Goal: Find specific page/section: Find specific page/section

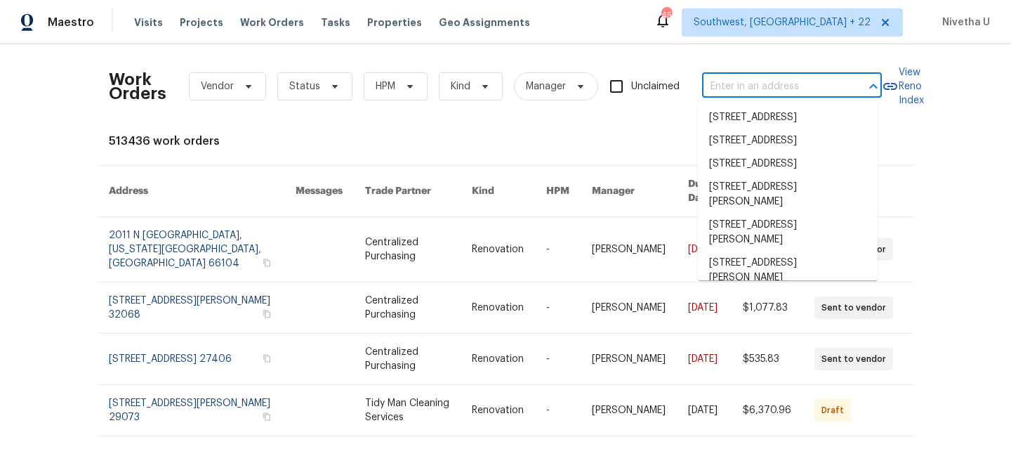
click at [729, 90] on input "text" at bounding box center [772, 87] width 140 height 22
paste input "[STREET_ADDRESS]"
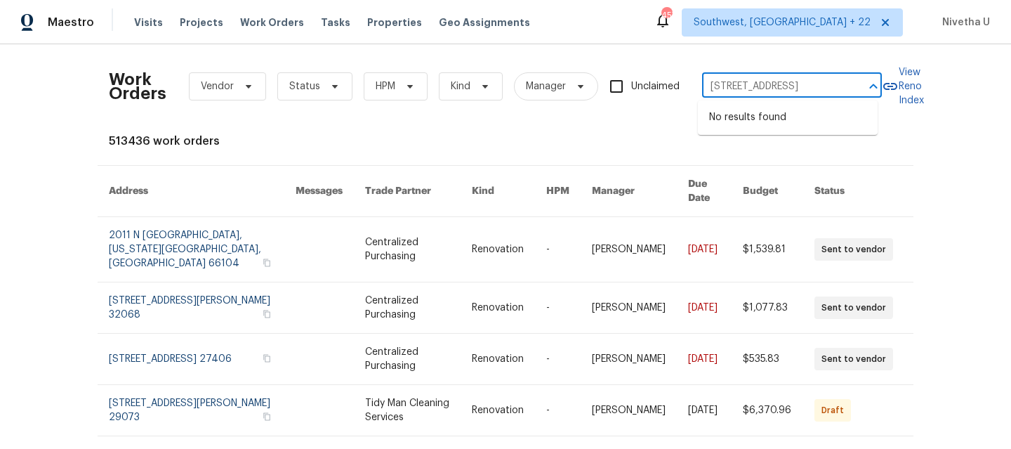
type input "345 S Xanadu St Aurora, CO 80012"
click at [836, 29] on span "Southwest, [GEOGRAPHIC_DATA] + 22" at bounding box center [782, 22] width 177 height 14
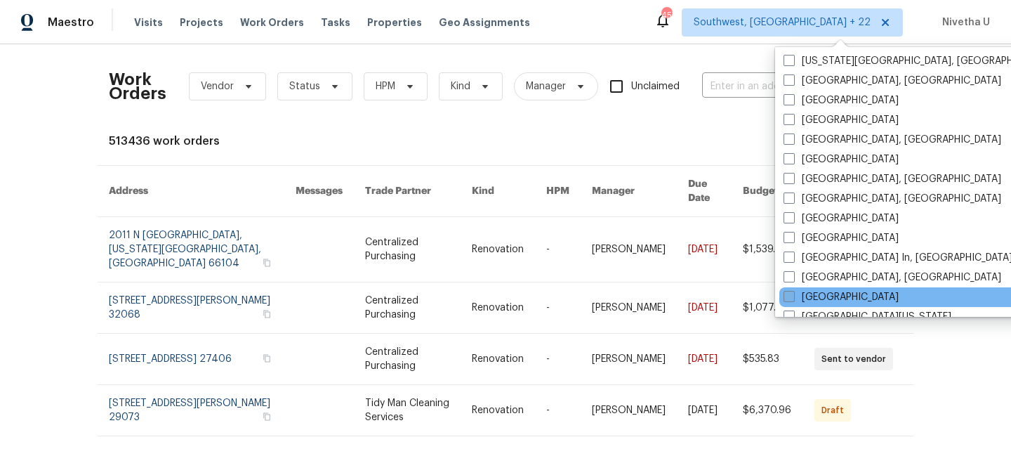
scroll to position [591, 0]
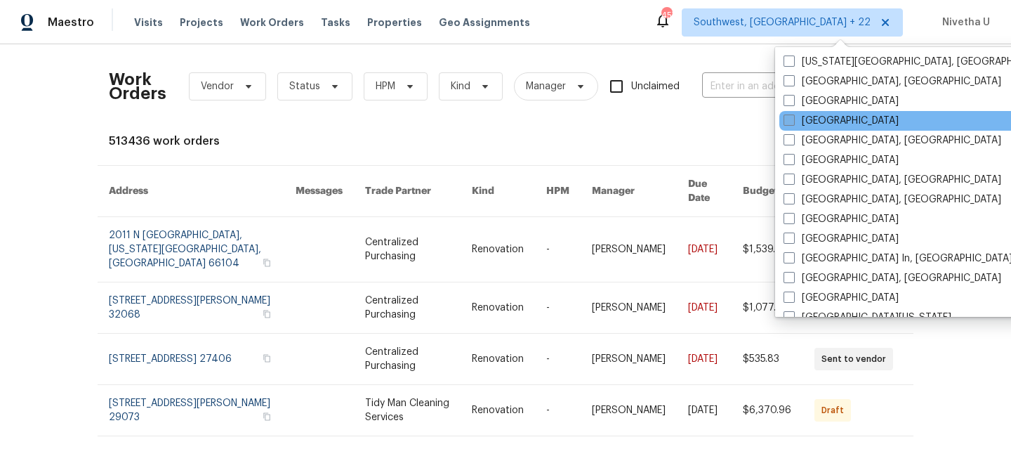
click at [818, 124] on label "[GEOGRAPHIC_DATA]" at bounding box center [841, 121] width 115 height 14
click at [793, 123] on input "[GEOGRAPHIC_DATA]" at bounding box center [788, 118] width 9 height 9
checkbox input "true"
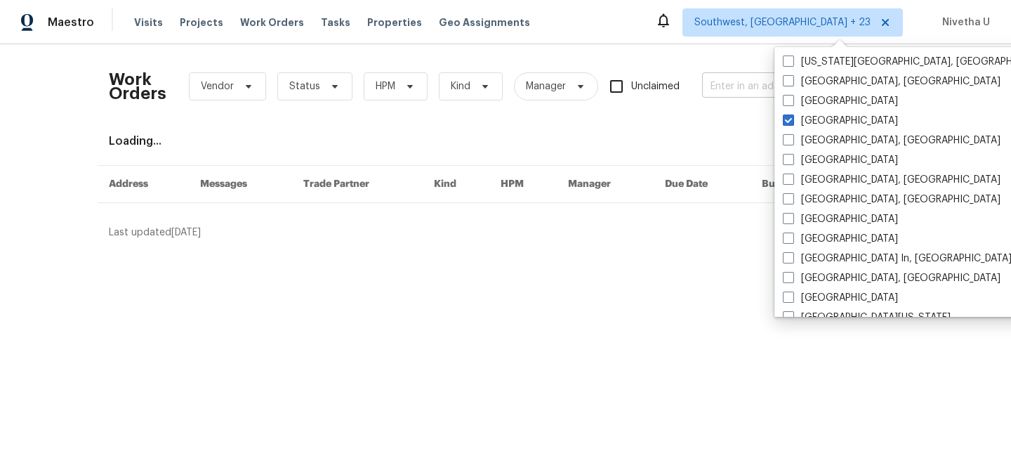
click at [727, 76] on input "text" at bounding box center [772, 87] width 140 height 22
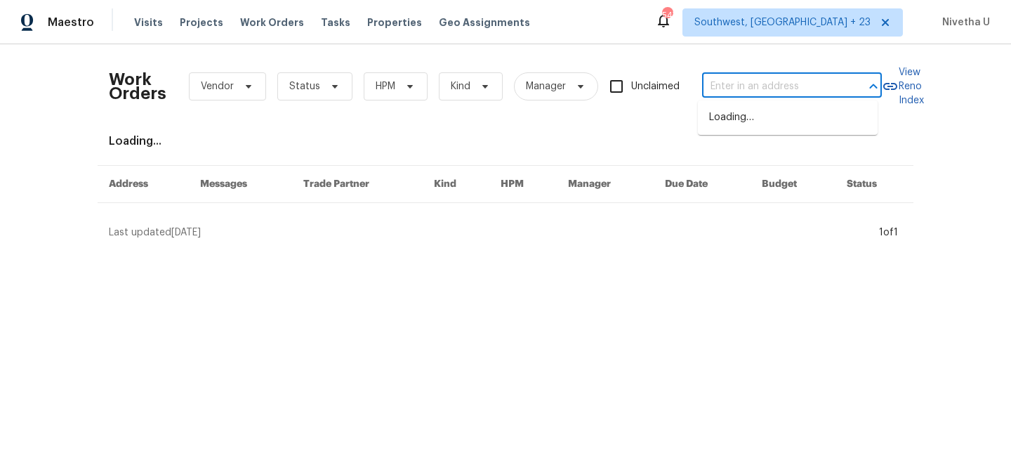
paste input "345 S Xanadu St Aurora, CO 80012"
type input "345 S Xanadu St Aurora, CO 80012"
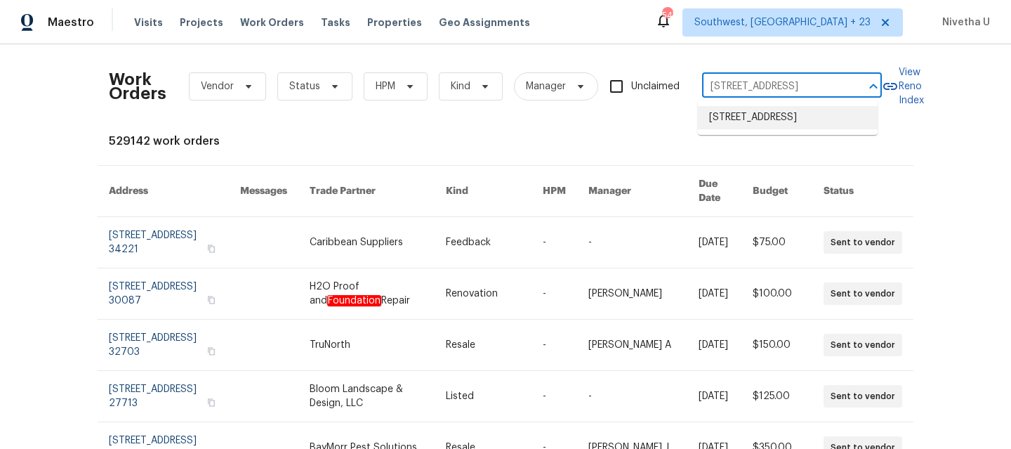
click at [736, 129] on li "345 S Xanadu St, Aurora, CO 80012" at bounding box center [788, 117] width 180 height 23
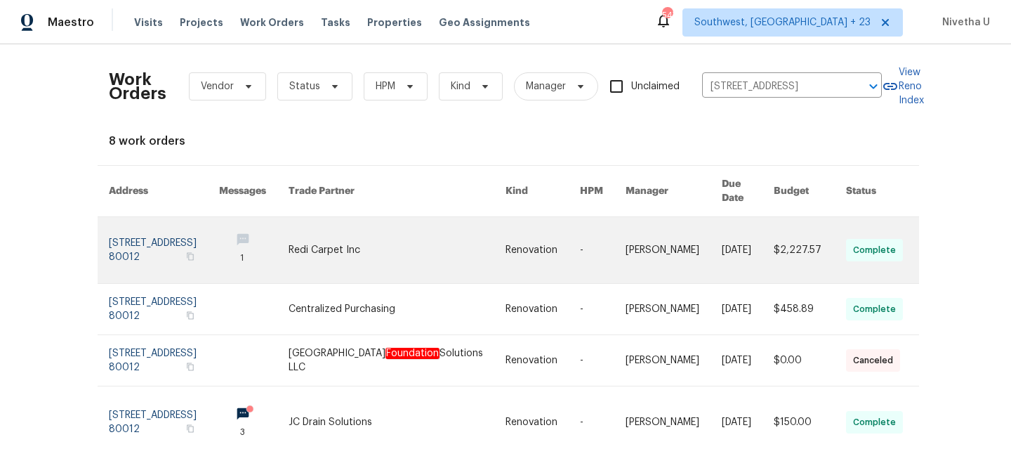
click at [122, 235] on link at bounding box center [164, 250] width 110 height 66
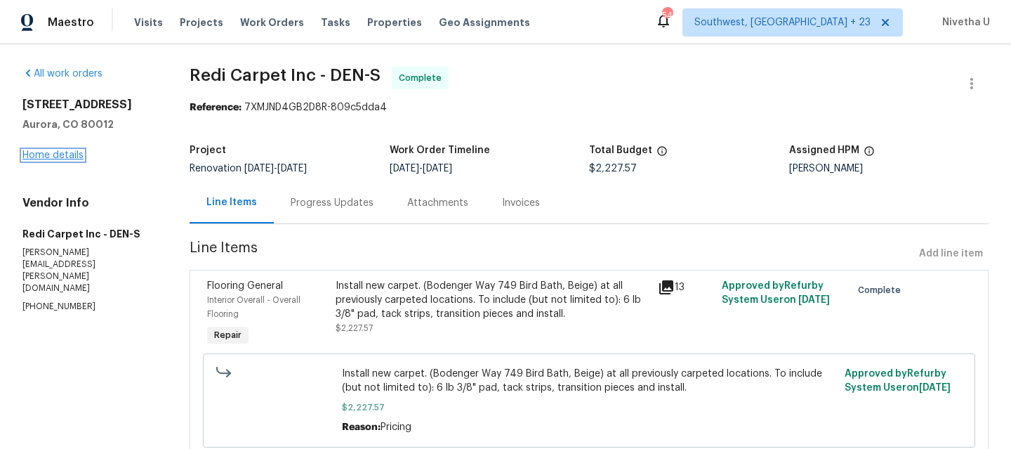
click at [54, 155] on link "Home details" at bounding box center [52, 155] width 61 height 10
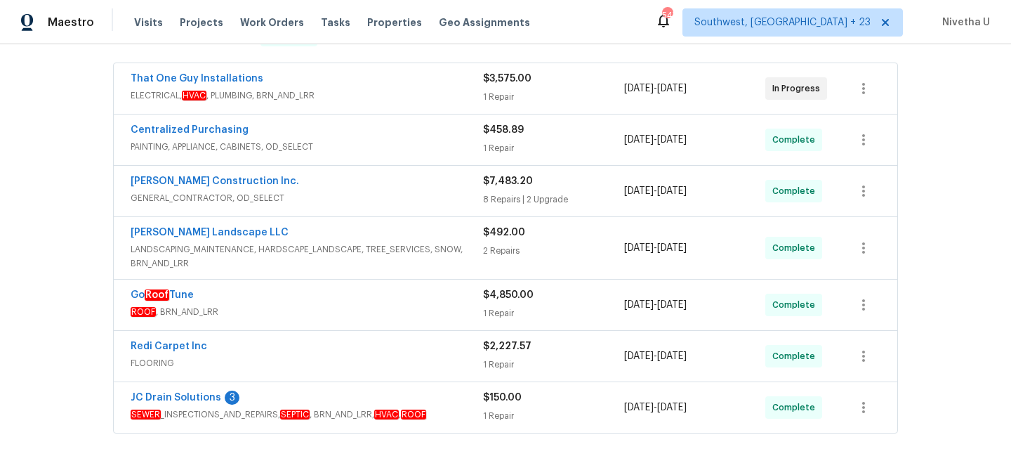
scroll to position [465, 0]
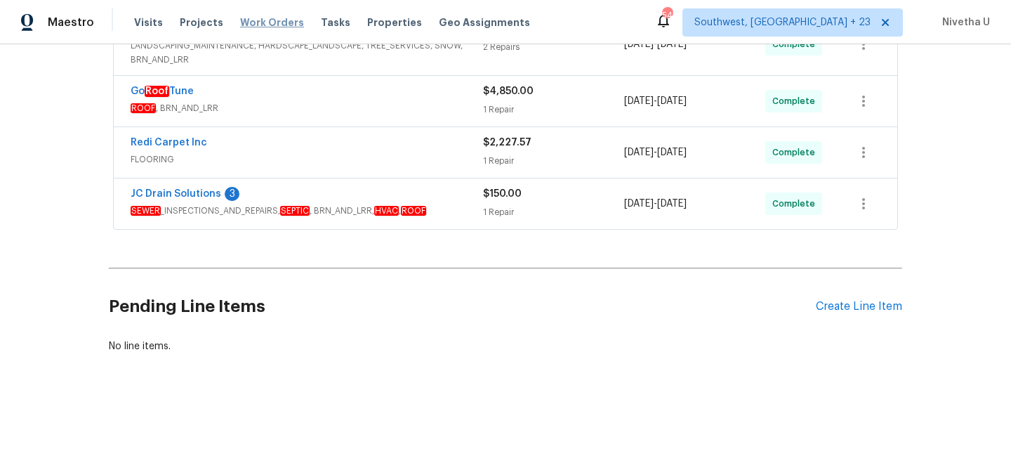
click at [280, 21] on span "Work Orders" at bounding box center [272, 22] width 64 height 14
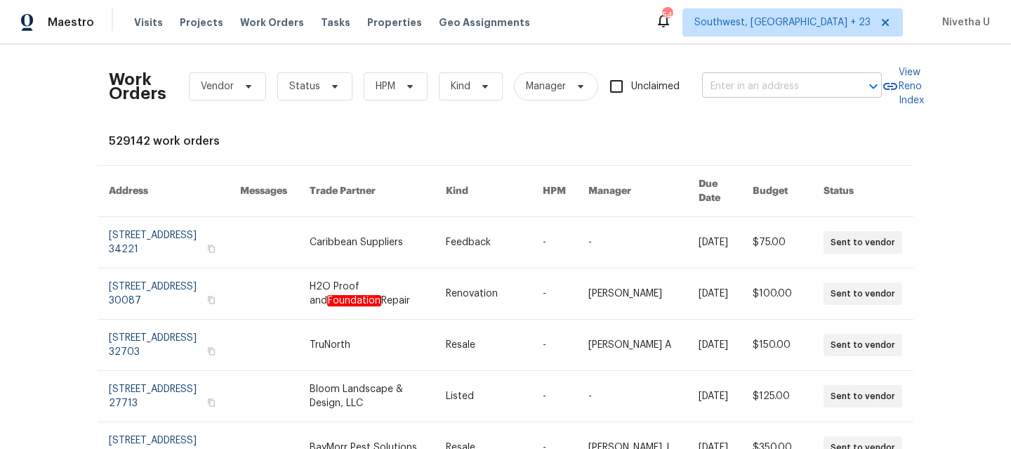
click at [749, 88] on input "text" at bounding box center [772, 87] width 140 height 22
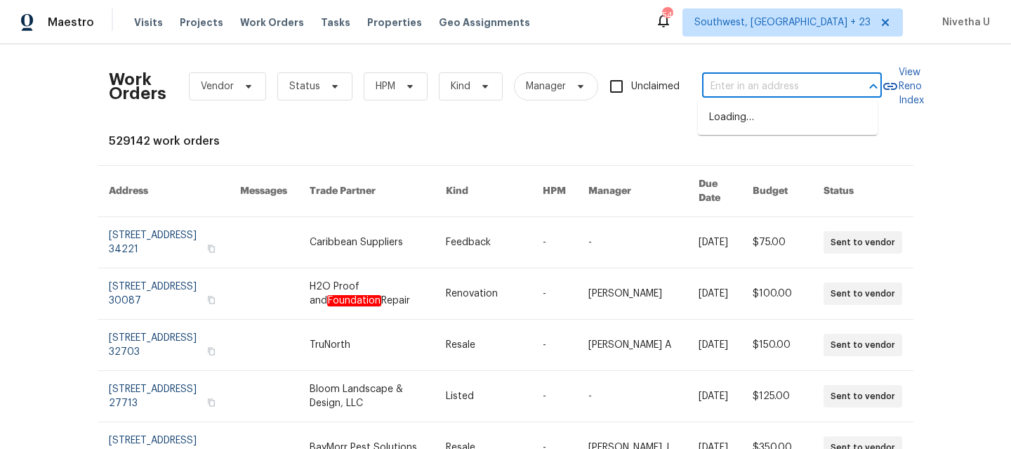
paste input "[STREET_ADDRESS]"
type input "[STREET_ADDRESS]"
click at [760, 129] on li "[STREET_ADDRESS]" at bounding box center [788, 117] width 180 height 23
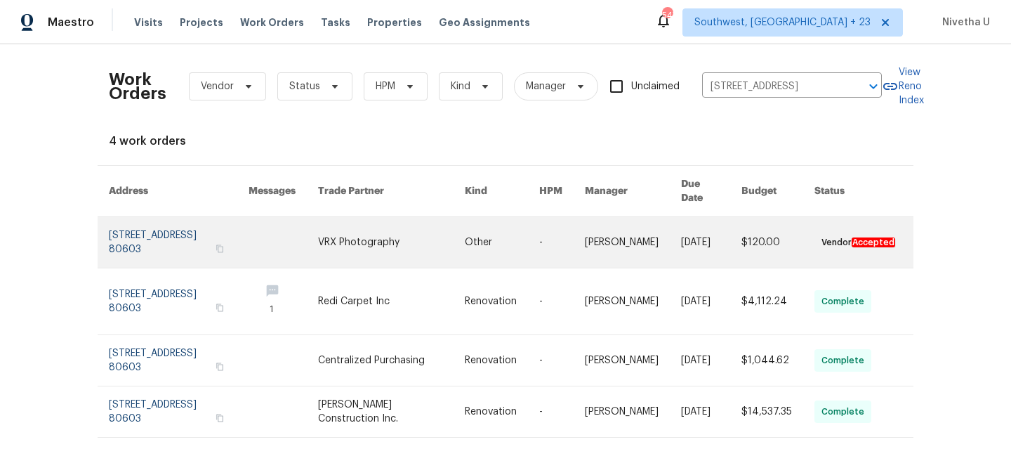
scroll to position [32, 0]
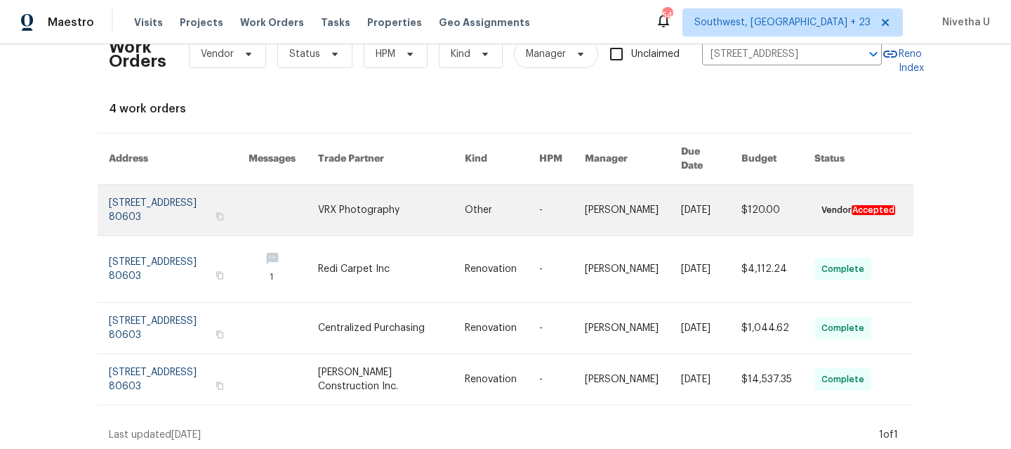
click at [130, 196] on link at bounding box center [179, 210] width 140 height 51
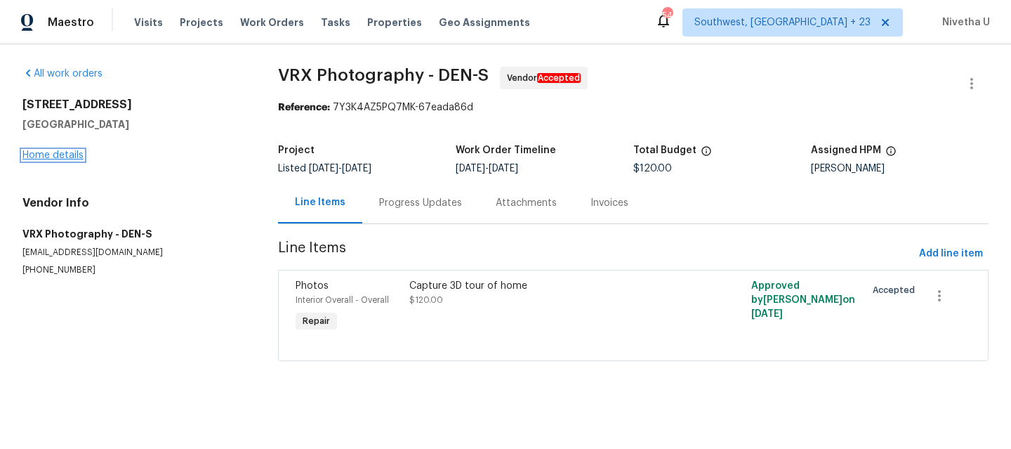
click at [34, 158] on link "Home details" at bounding box center [52, 155] width 61 height 10
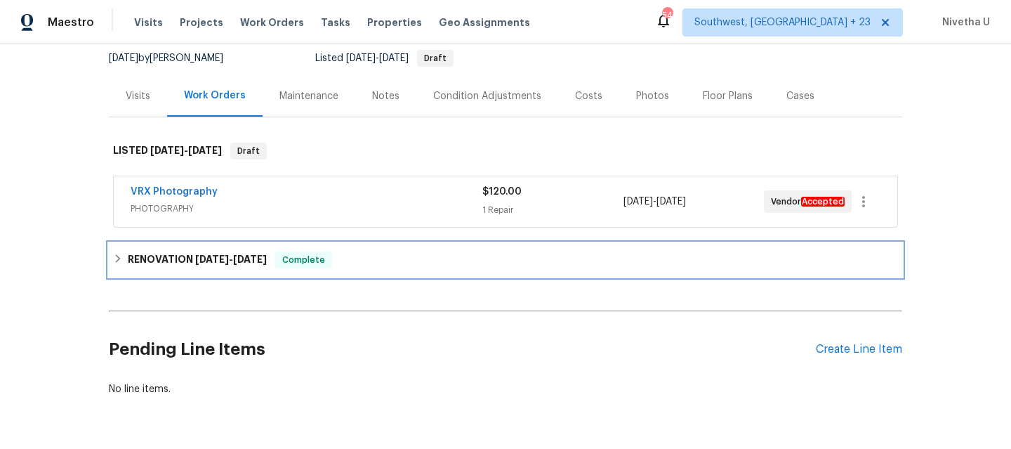
click at [305, 265] on span "Complete" at bounding box center [304, 260] width 54 height 14
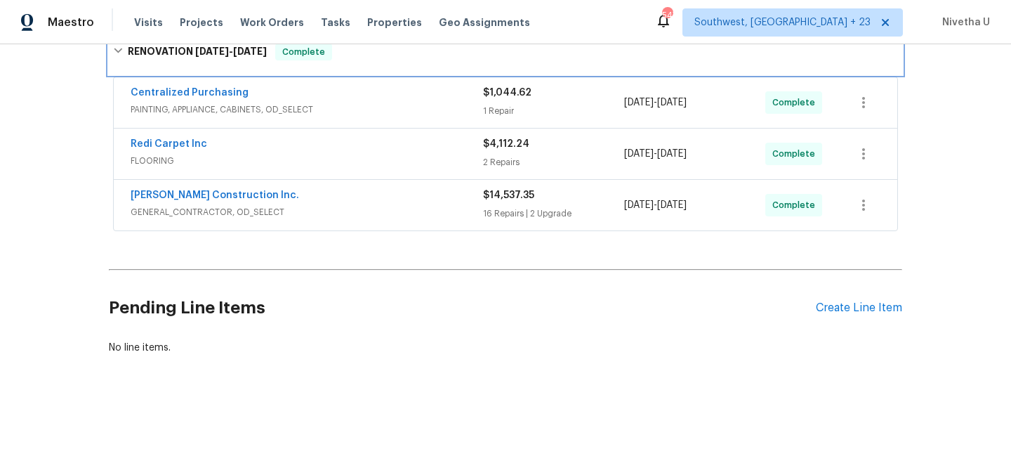
scroll to position [354, 0]
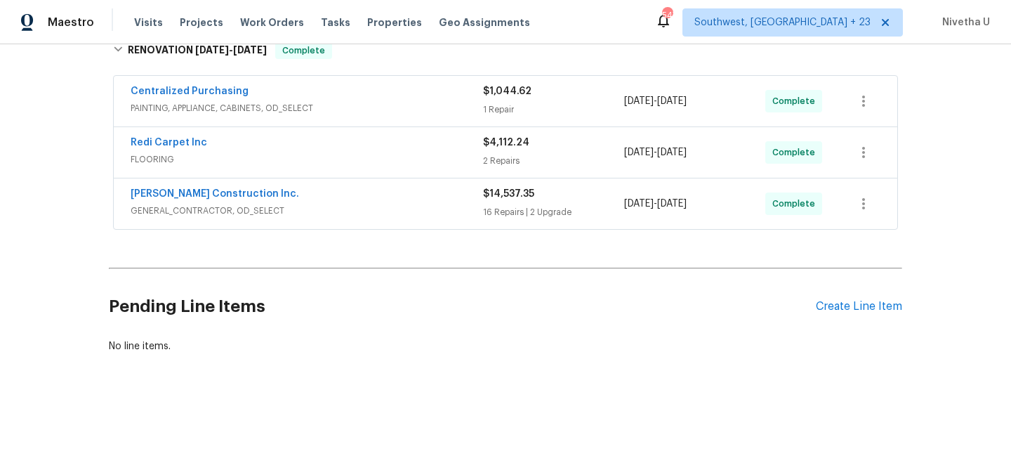
click at [367, 218] on div "Hanson Construction Inc. GENERAL_CONTRACTOR, OD_SELECT" at bounding box center [307, 204] width 352 height 34
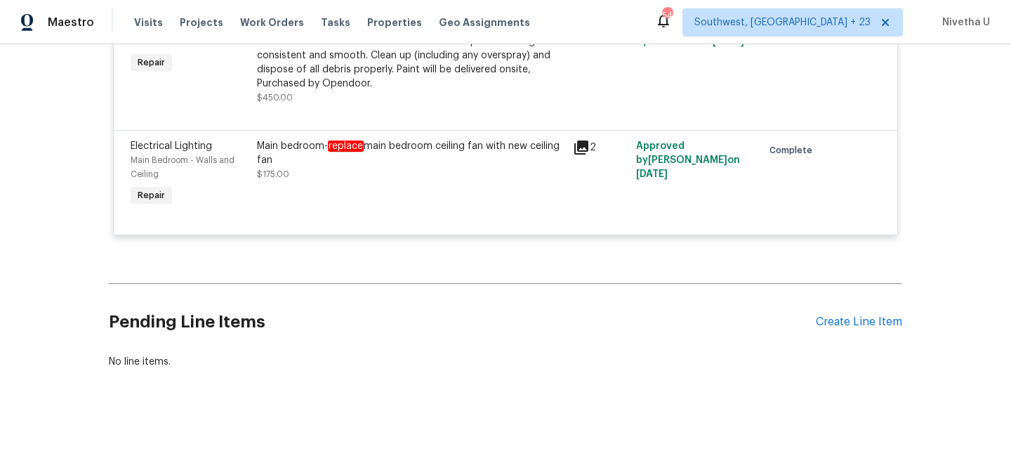
scroll to position [2936, 0]
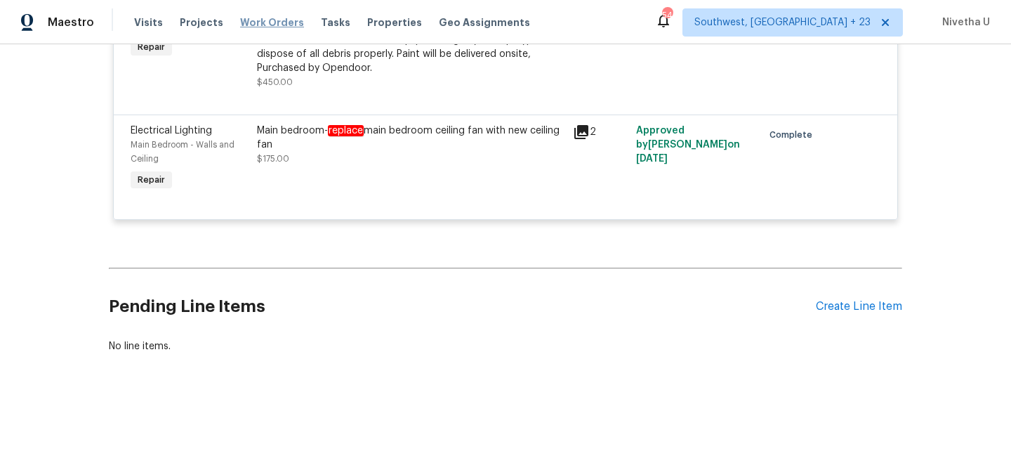
click at [263, 22] on span "Work Orders" at bounding box center [272, 22] width 64 height 14
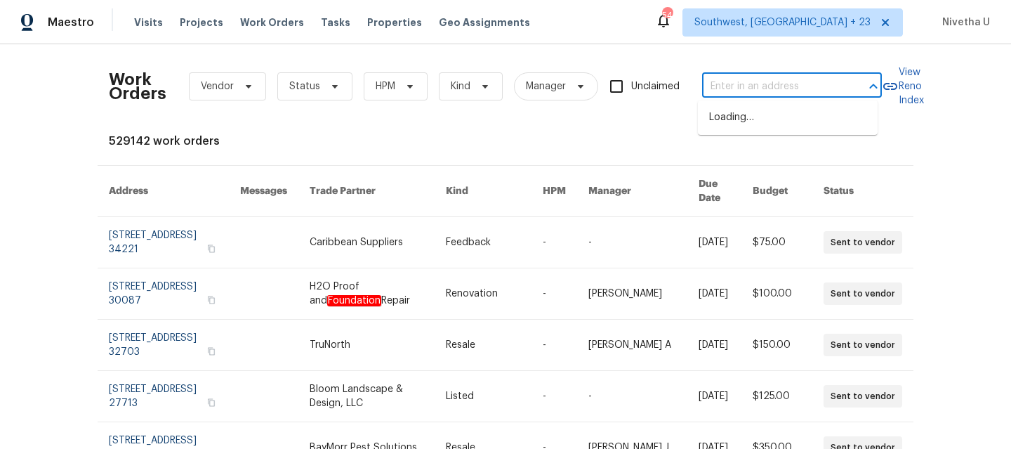
click at [786, 94] on input "text" at bounding box center [772, 87] width 140 height 22
click at [814, 19] on span "Southwest, [GEOGRAPHIC_DATA] + 23" at bounding box center [782, 22] width 176 height 14
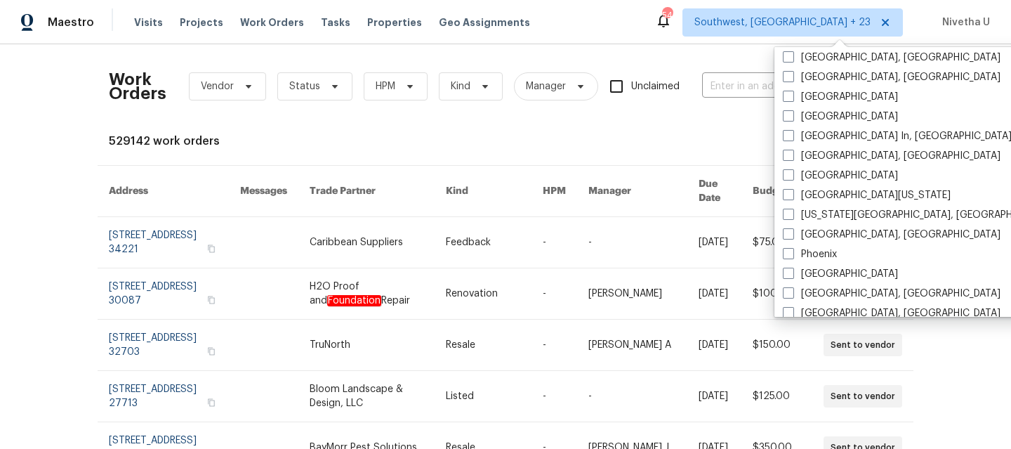
scroll to position [883, 0]
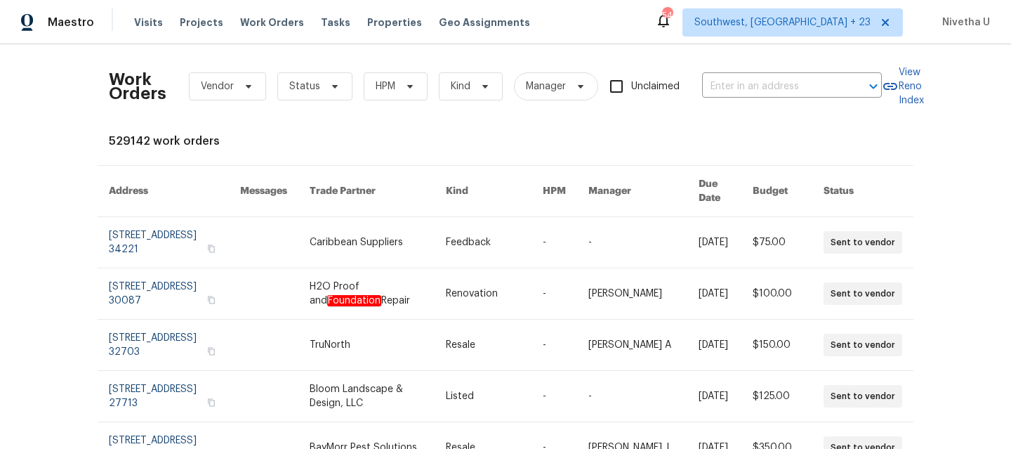
click at [728, 74] on div "Work Orders Vendor Status HPM Kind Manager Unclaimed ​" at bounding box center [495, 86] width 773 height 62
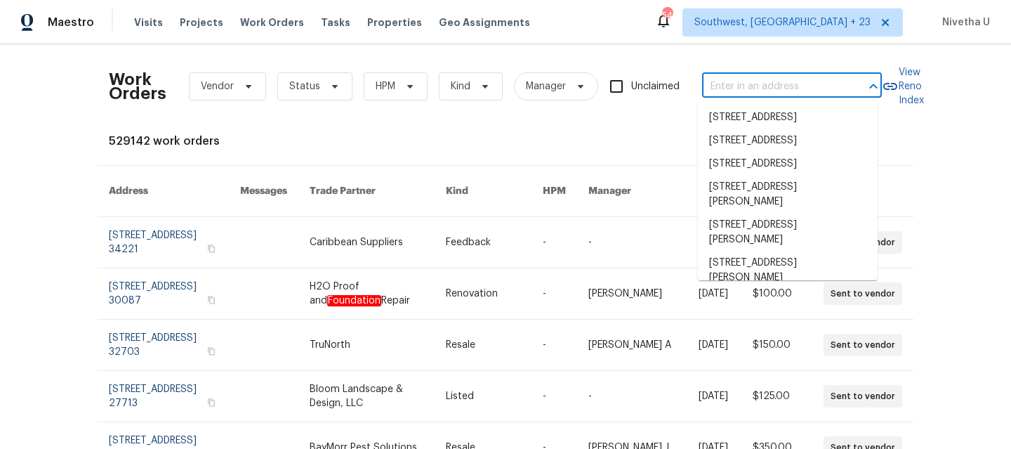
click at [728, 87] on input "text" at bounding box center [772, 87] width 140 height 22
paste input "[STREET_ADDRESS]"
type input "[STREET_ADDRESS]"
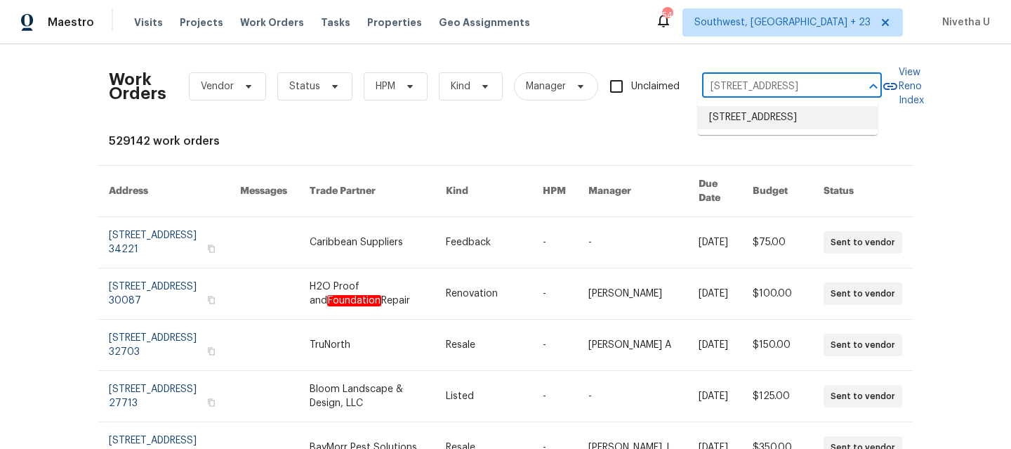
click at [753, 125] on li "[STREET_ADDRESS]" at bounding box center [788, 117] width 180 height 23
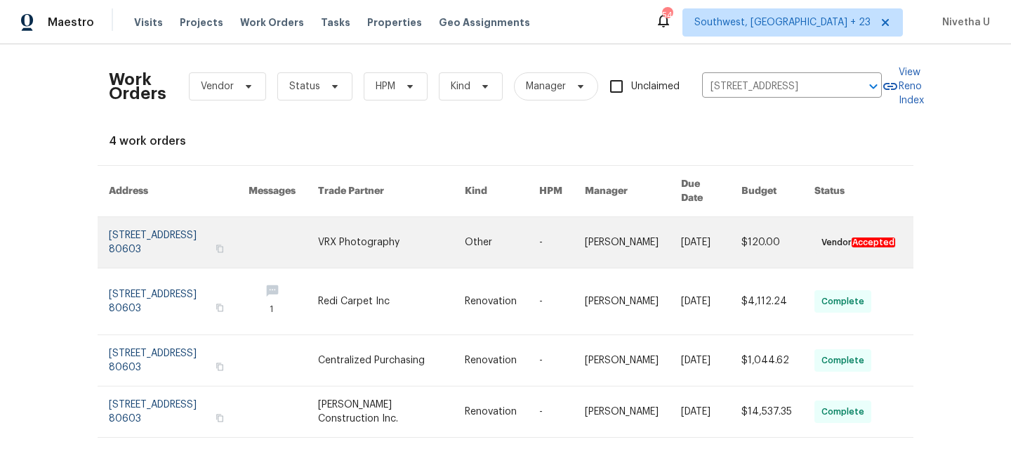
click at [125, 219] on link at bounding box center [179, 242] width 140 height 51
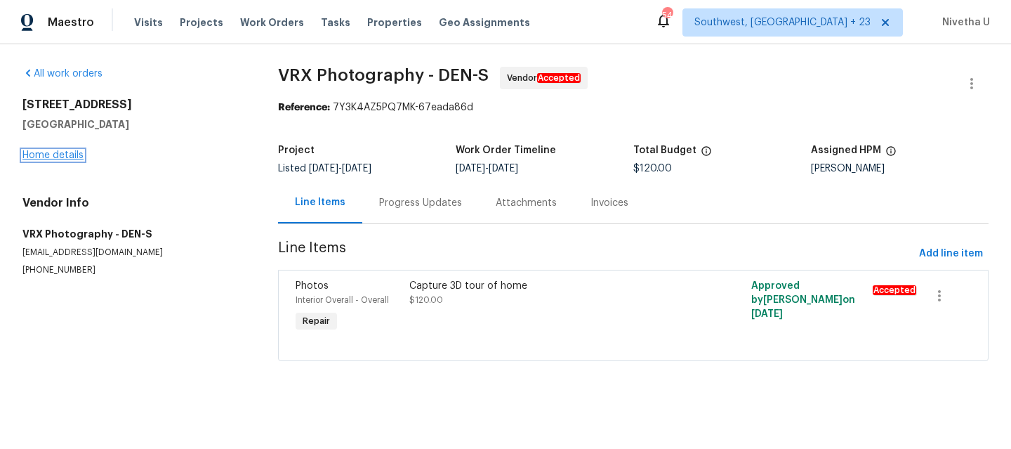
click at [59, 152] on link "Home details" at bounding box center [52, 155] width 61 height 10
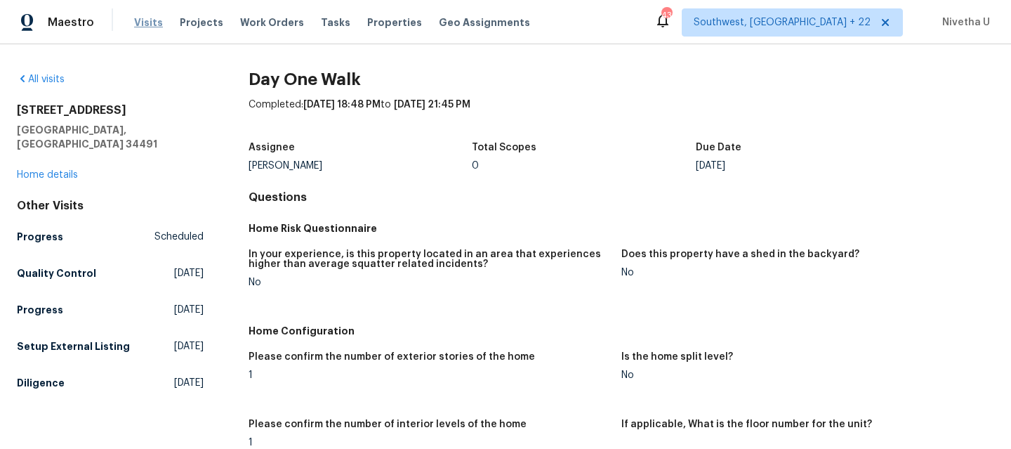
click at [147, 25] on span "Visits" at bounding box center [148, 22] width 29 height 14
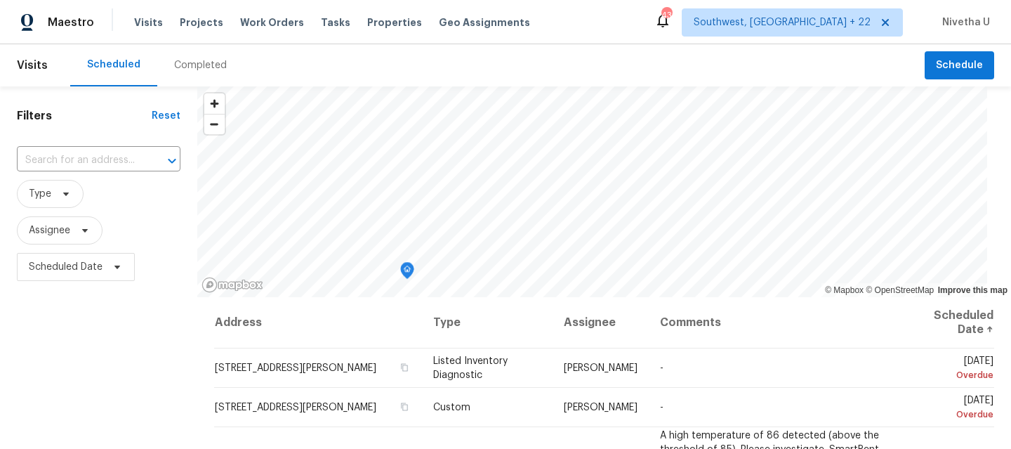
click at [200, 64] on div "Completed" at bounding box center [200, 65] width 53 height 14
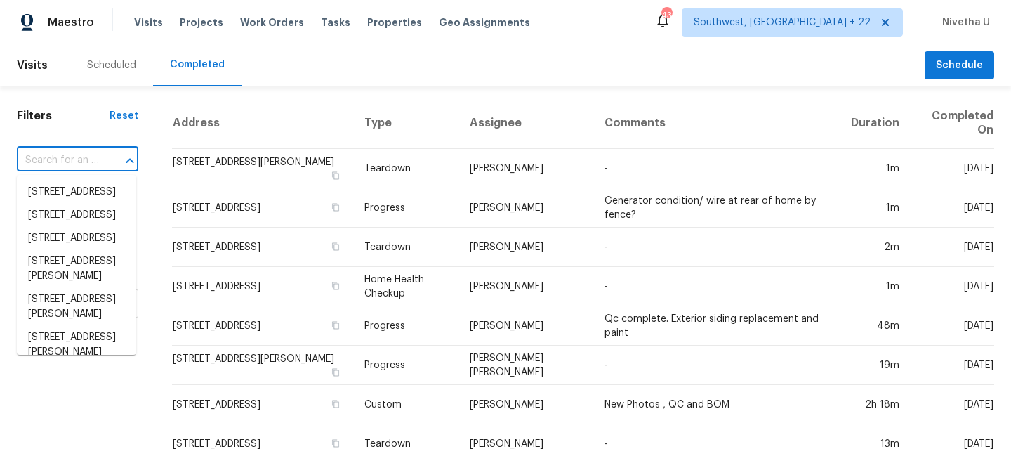
click at [39, 154] on input "text" at bounding box center [58, 161] width 82 height 22
paste input "[STREET_ADDRESS]"
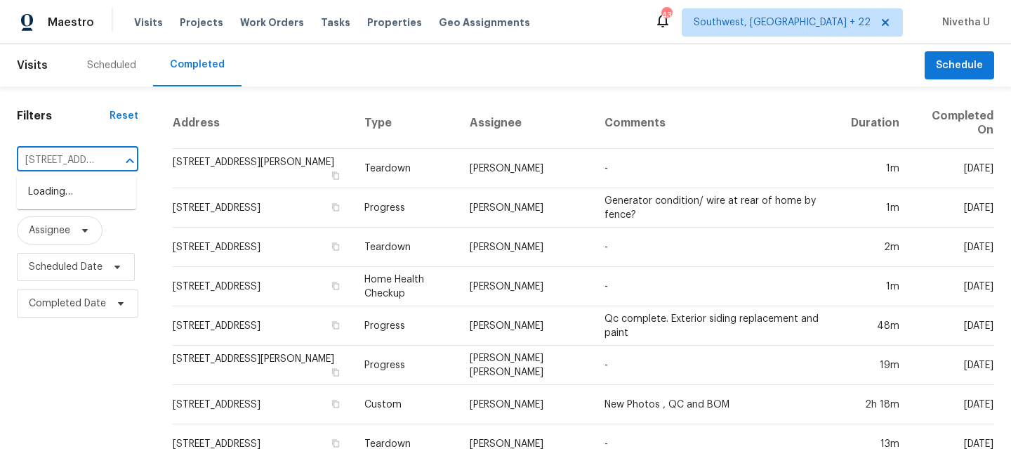
scroll to position [0, 126]
type input "[STREET_ADDRESS]"
click at [794, 25] on span "Southwest, [GEOGRAPHIC_DATA] + 22" at bounding box center [782, 22] width 177 height 14
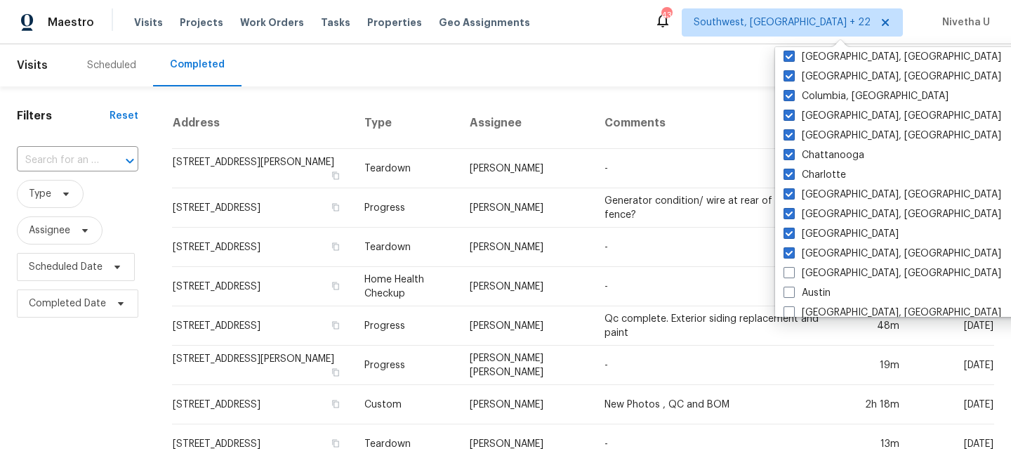
scroll to position [556, 0]
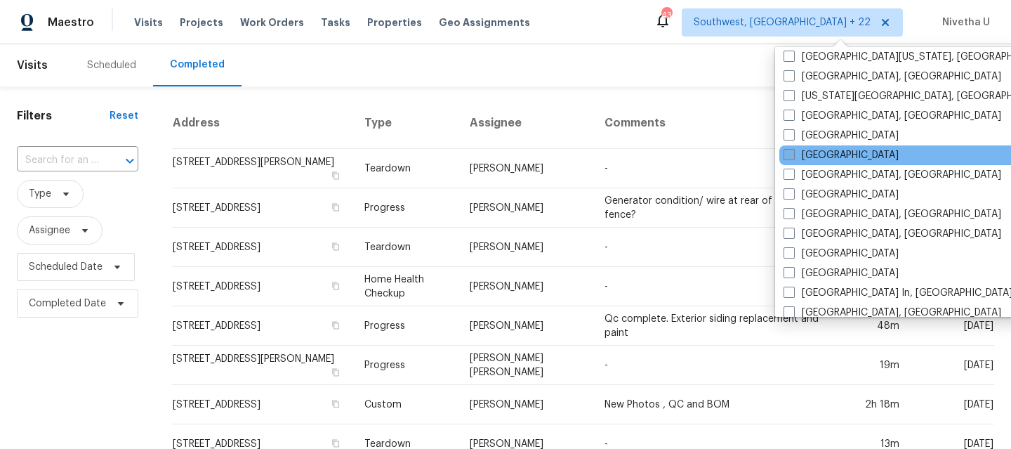
click at [807, 154] on label "[GEOGRAPHIC_DATA]" at bounding box center [841, 155] width 115 height 14
click at [793, 154] on input "[GEOGRAPHIC_DATA]" at bounding box center [788, 152] width 9 height 9
checkbox input "true"
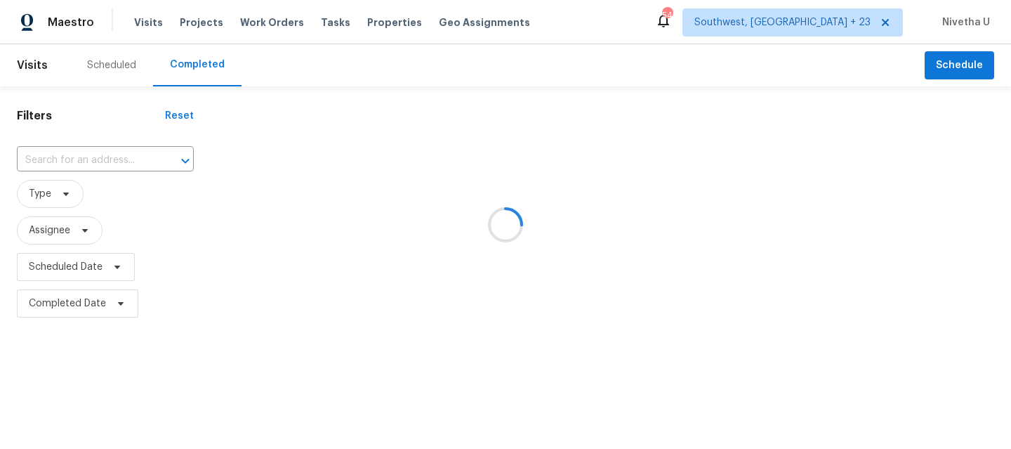
click at [95, 159] on div at bounding box center [505, 224] width 1011 height 449
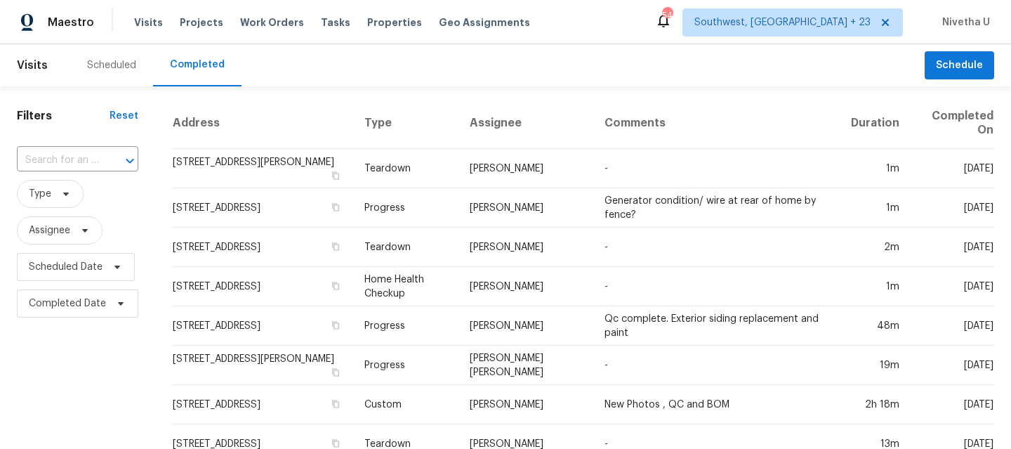
click at [95, 159] on input "text" at bounding box center [58, 161] width 82 height 22
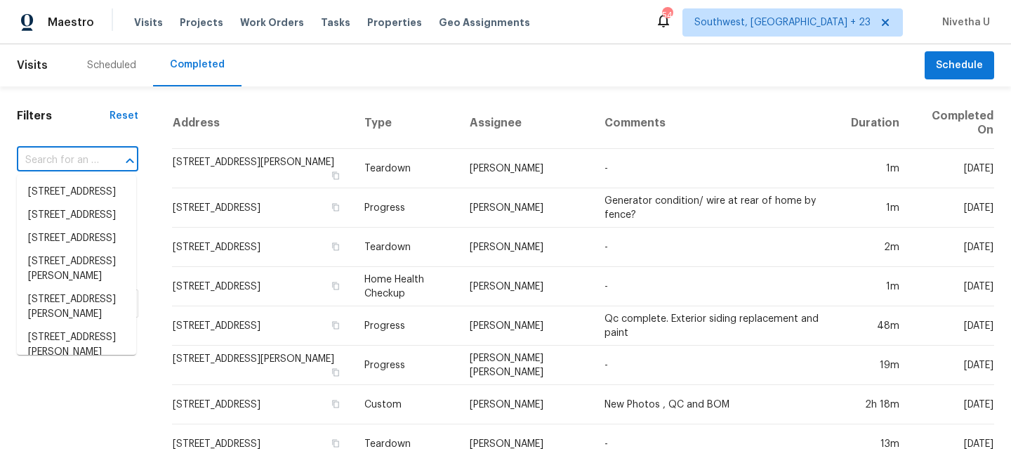
paste input "[STREET_ADDRESS]"
type input "[STREET_ADDRESS]"
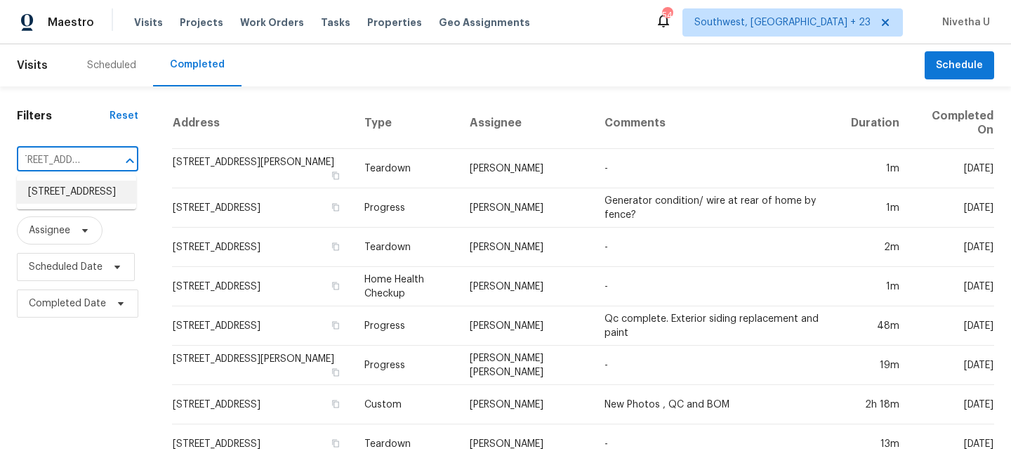
click at [113, 201] on li "[STREET_ADDRESS]" at bounding box center [76, 191] width 119 height 23
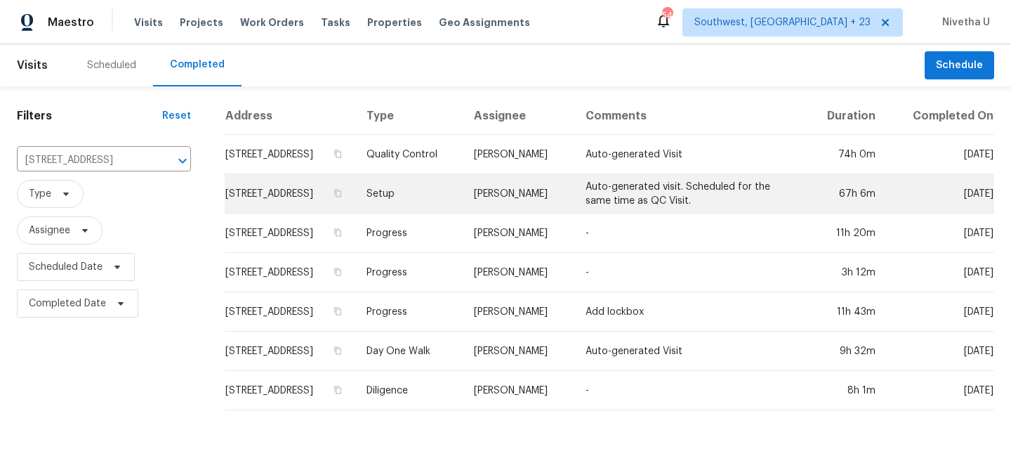
click at [456, 210] on td "Setup" at bounding box center [409, 193] width 108 height 39
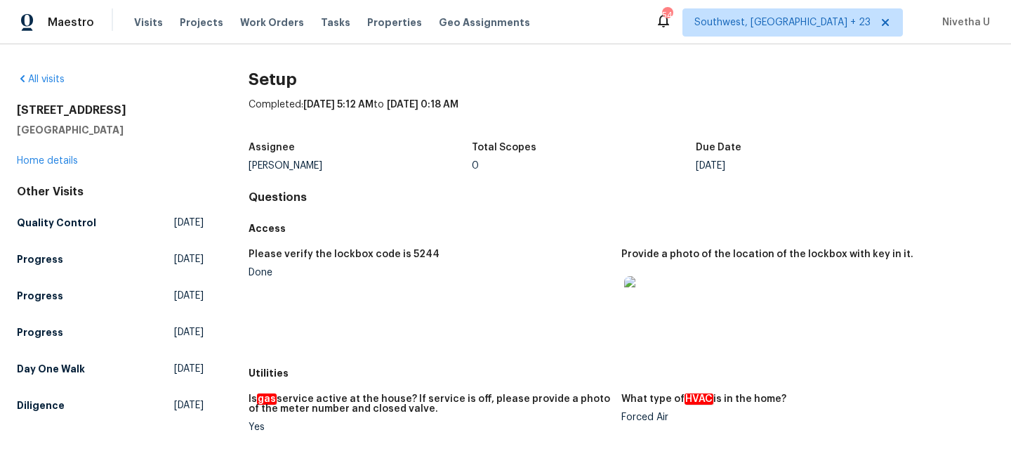
scroll to position [1133, 0]
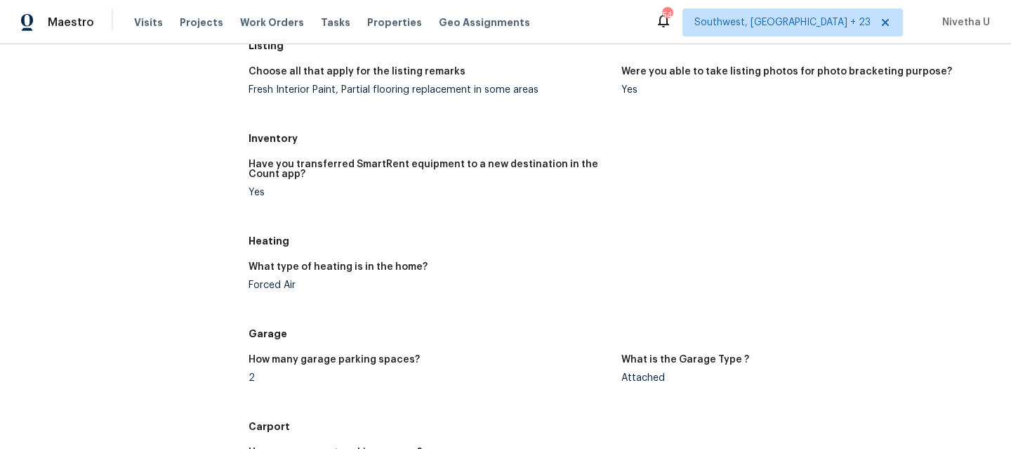
click at [282, 286] on div "Forced Air" at bounding box center [430, 285] width 362 height 10
copy div "Forced Air"
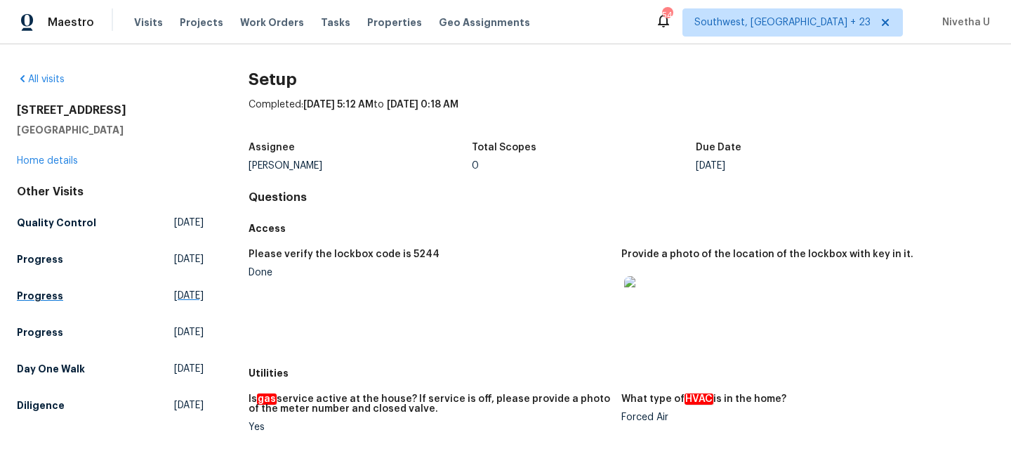
scroll to position [71, 0]
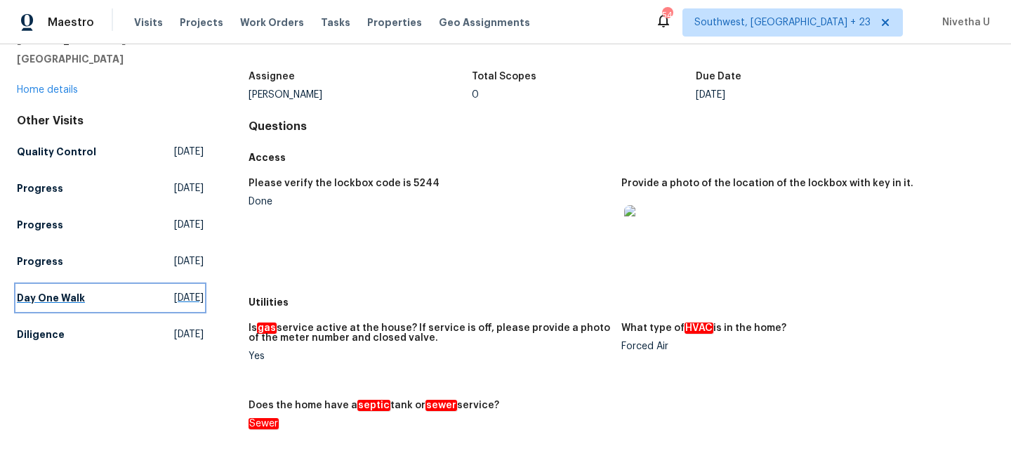
click at [84, 300] on link "Day One Walk [DATE]" at bounding box center [110, 297] width 187 height 25
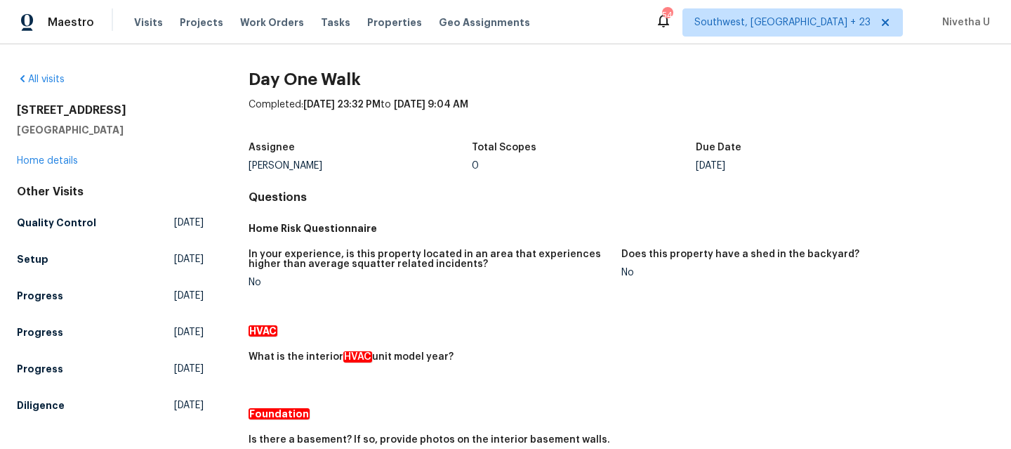
scroll to position [445, 0]
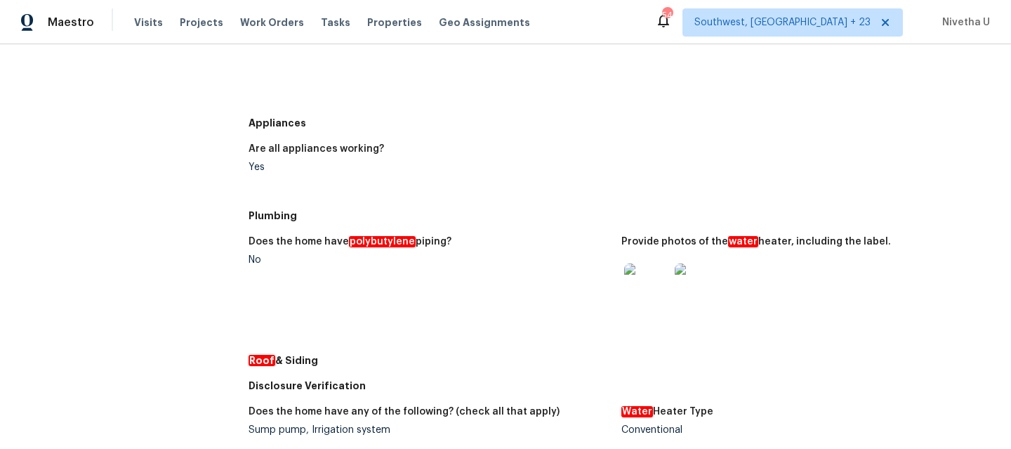
click at [647, 285] on img at bounding box center [646, 285] width 45 height 45
